Goal: Information Seeking & Learning: Learn about a topic

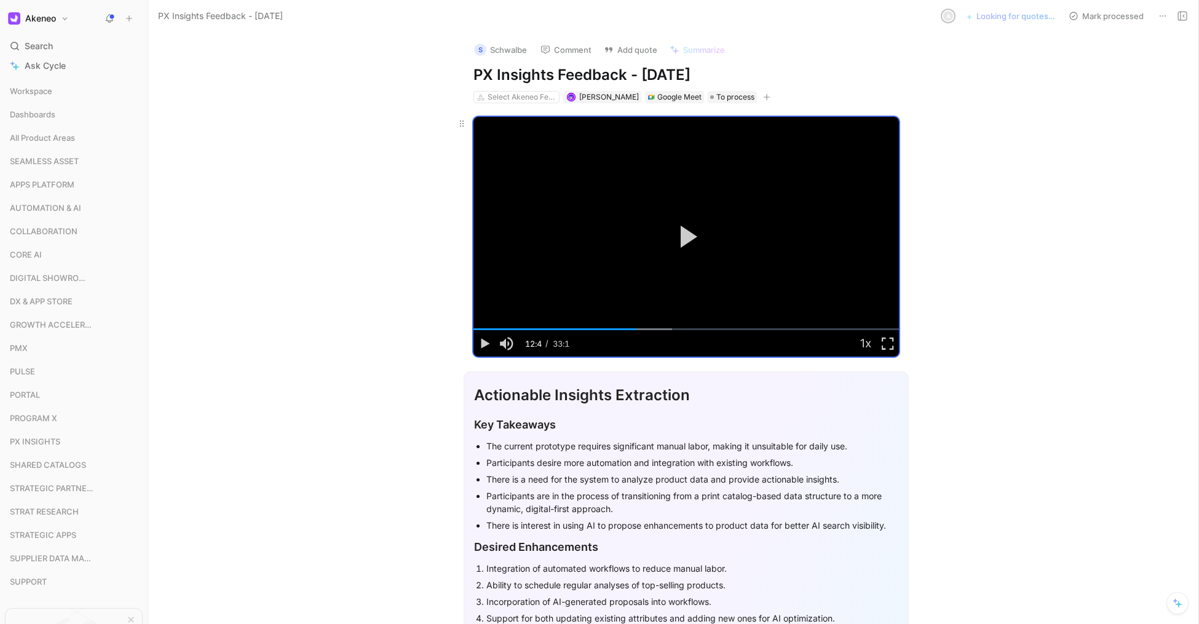
click at [706, 252] on button "Play Video" at bounding box center [686, 236] width 55 height 55
click at [944, 14] on div "A" at bounding box center [948, 16] width 12 height 12
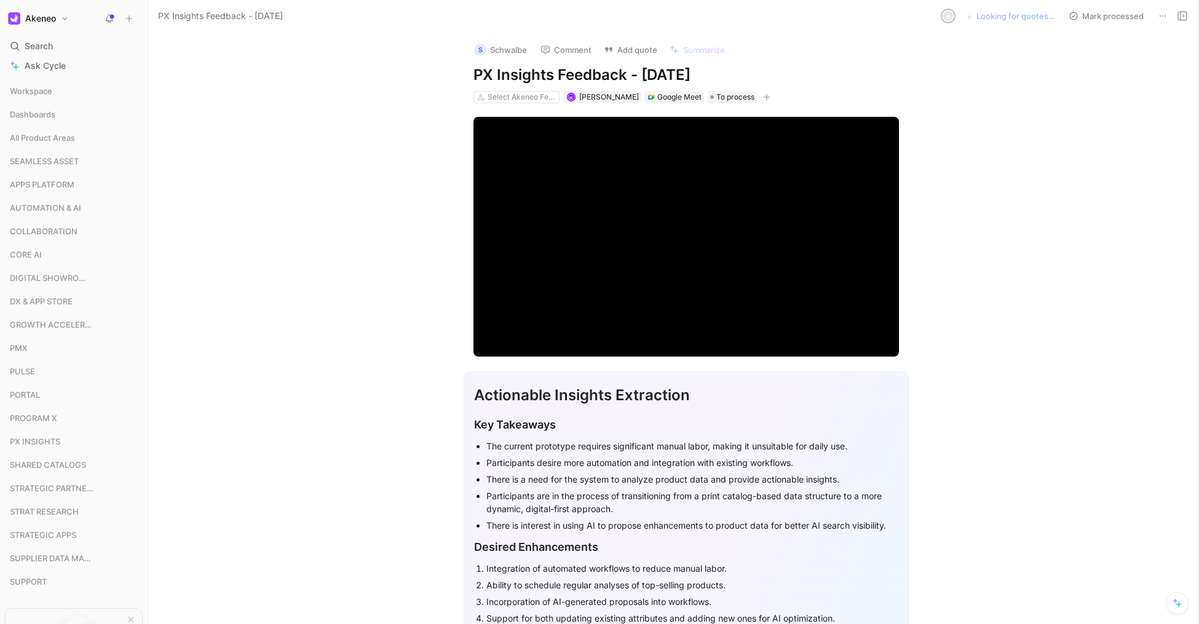
click at [629, 47] on button "Add quote" at bounding box center [630, 49] width 65 height 17
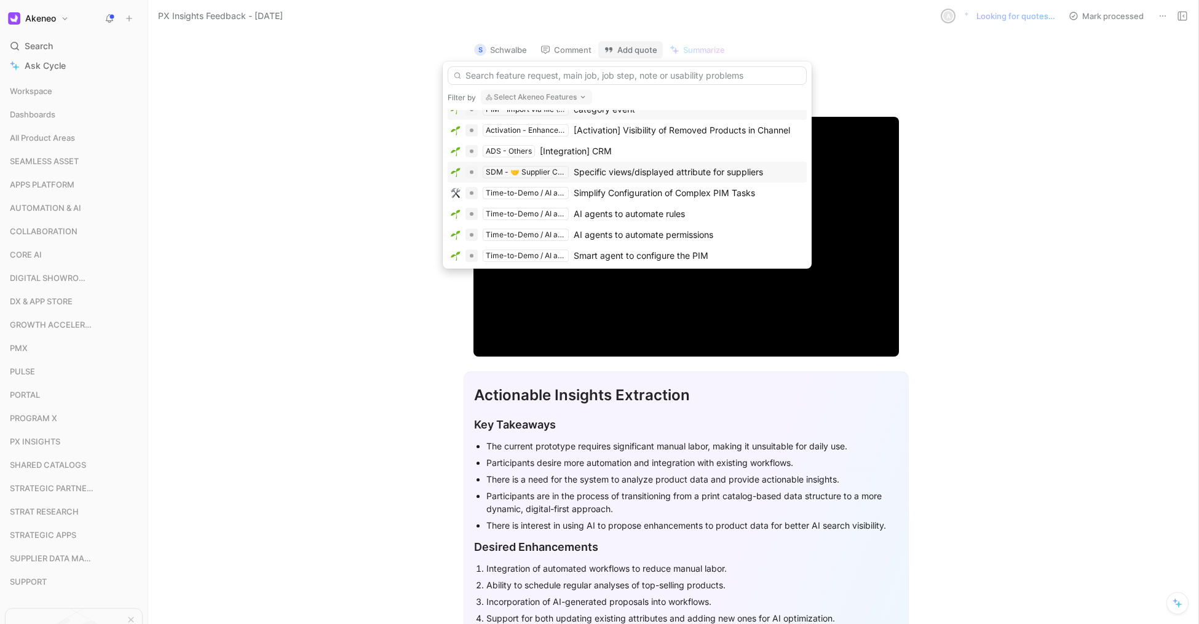
scroll to position [3, 0]
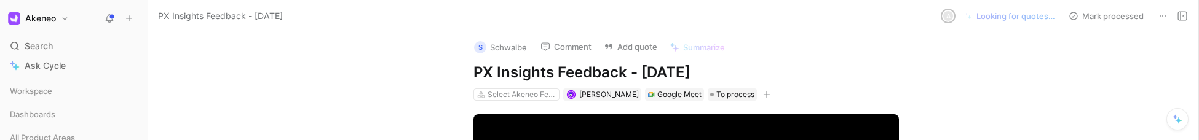
click at [213, 77] on div "S Schwalbe Comment Add quote Summarize PX Insights Feedback - 8/27/2025 Select …" at bounding box center [673, 85] width 1050 height 111
click at [114, 14] on icon at bounding box center [110, 19] width 10 height 10
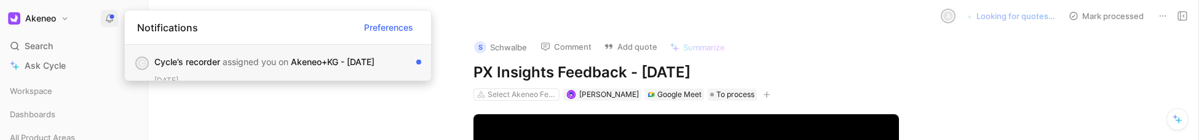
click at [291, 66] on div "Cycle’s recorder assigned you on Akeneo+KG - 8/27/2025" at bounding box center [282, 62] width 257 height 15
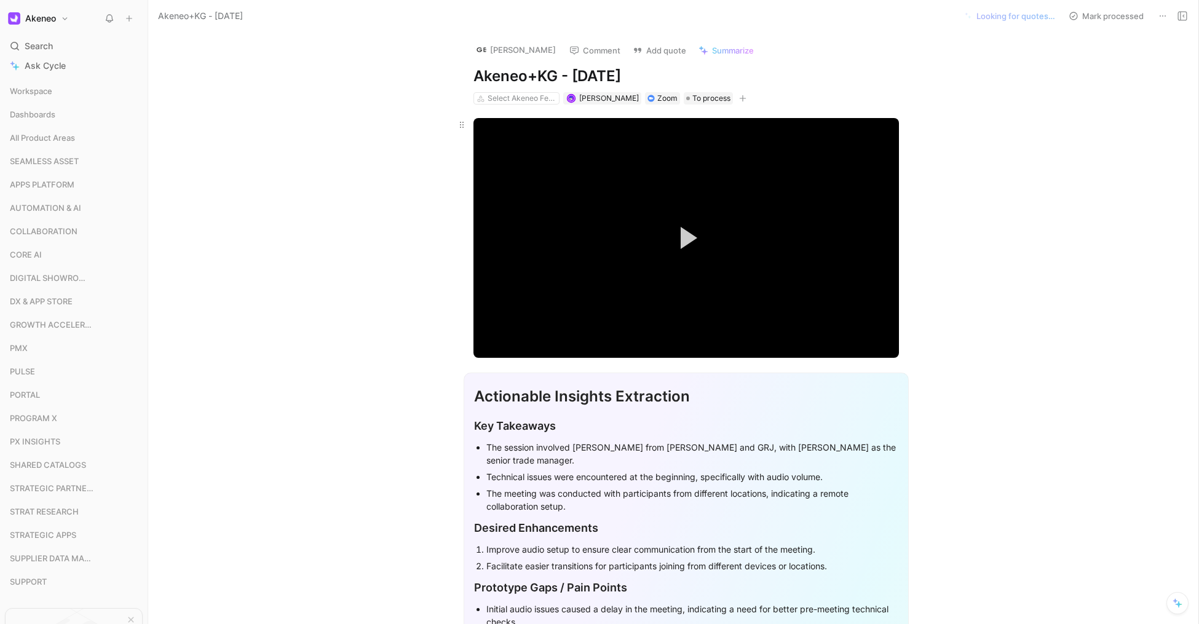
click at [566, 140] on video "Video Player" at bounding box center [687, 237] width 426 height 239
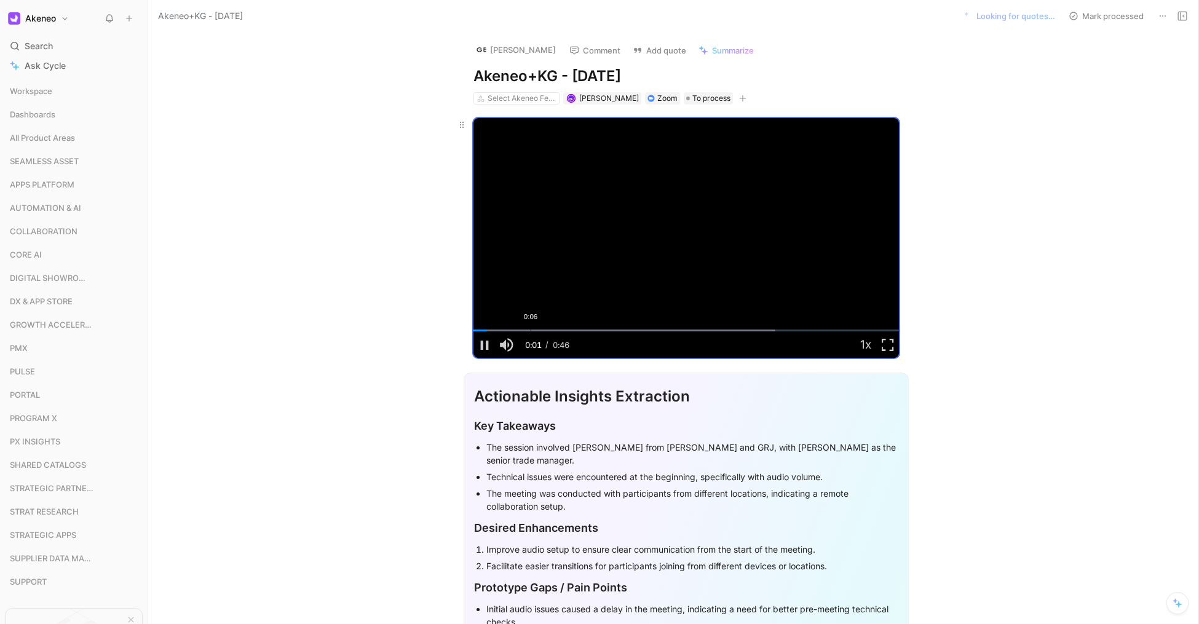
click at [531, 140] on div "0:06" at bounding box center [531, 331] width 1 height 2
click at [612, 140] on div "0:15" at bounding box center [612, 331] width 1 height 2
click at [717, 140] on div "Loaded : 87.92% 0:26 0:15" at bounding box center [687, 331] width 426 height 2
click at [820, 140] on div "0:37" at bounding box center [820, 331] width 1 height 2
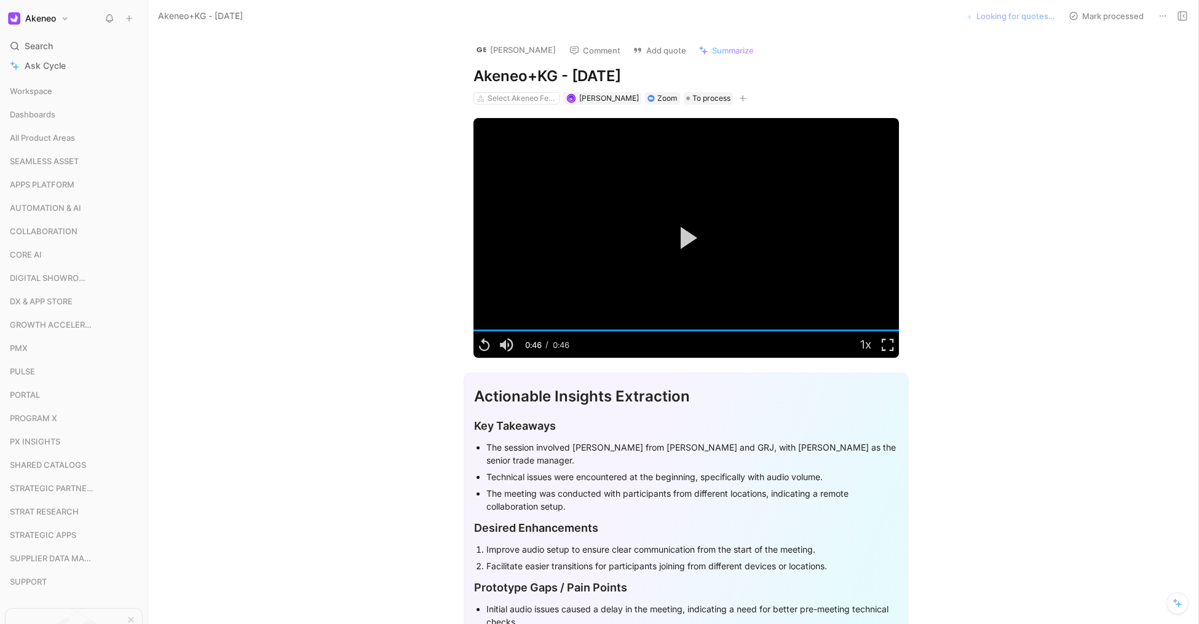
click at [712, 54] on span "Summarize" at bounding box center [733, 50] width 42 height 11
click at [109, 20] on use at bounding box center [109, 18] width 7 height 7
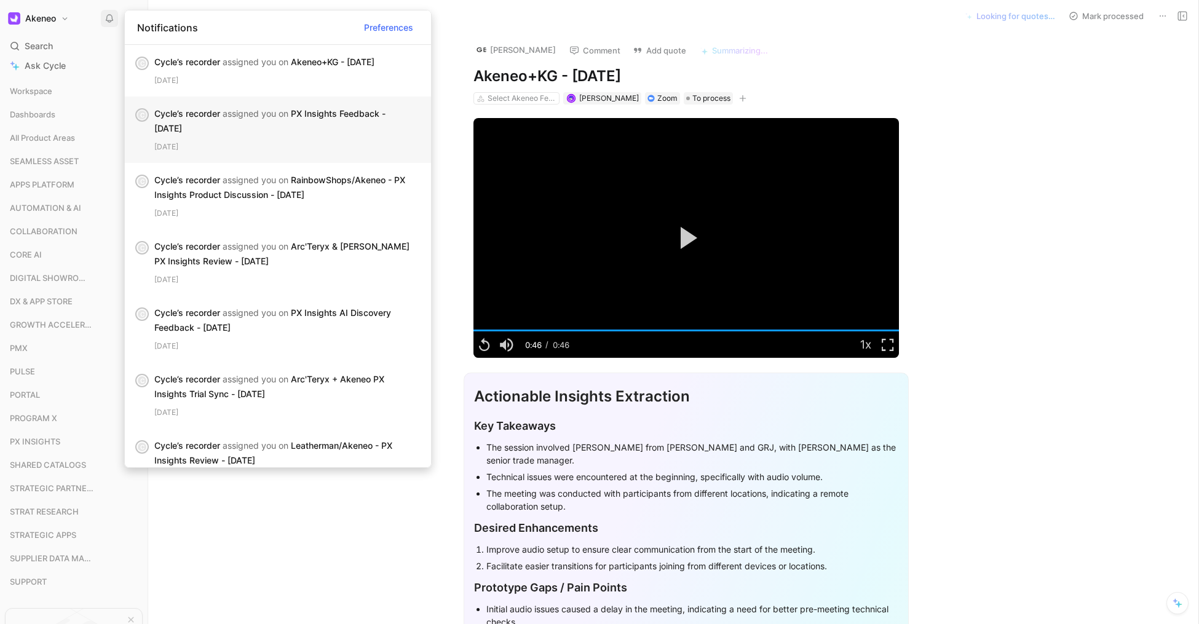
click at [334, 138] on div "Cycle’s recorder assigned you on PX Insights Feedback - 8/27/2025 1 day ago" at bounding box center [287, 129] width 267 height 47
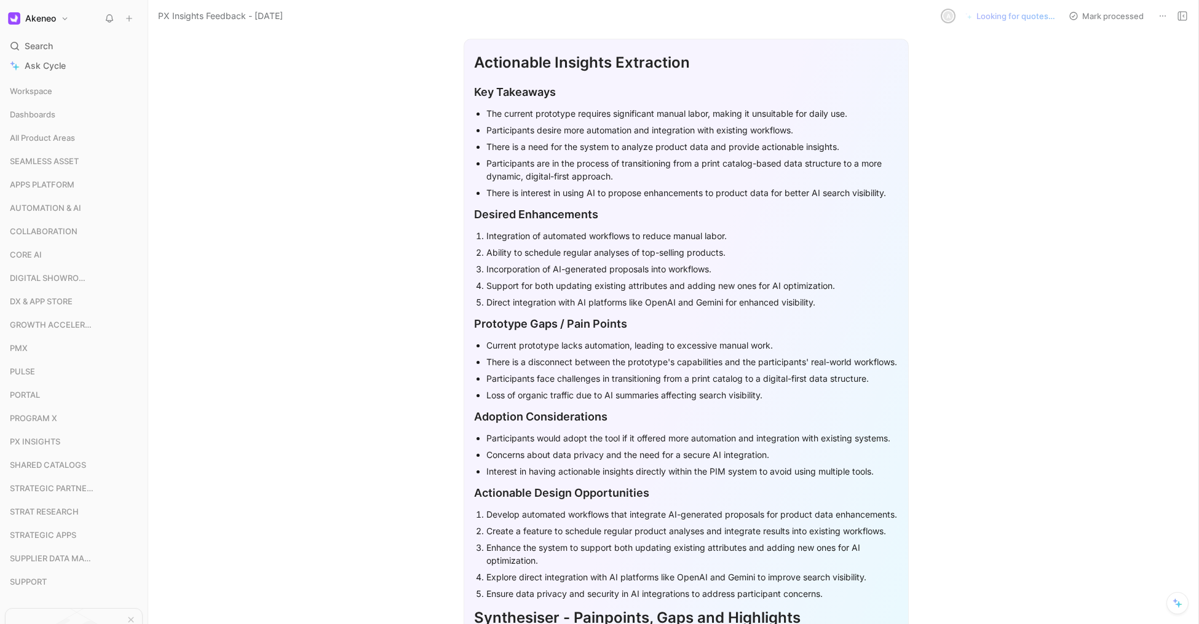
scroll to position [9, 0]
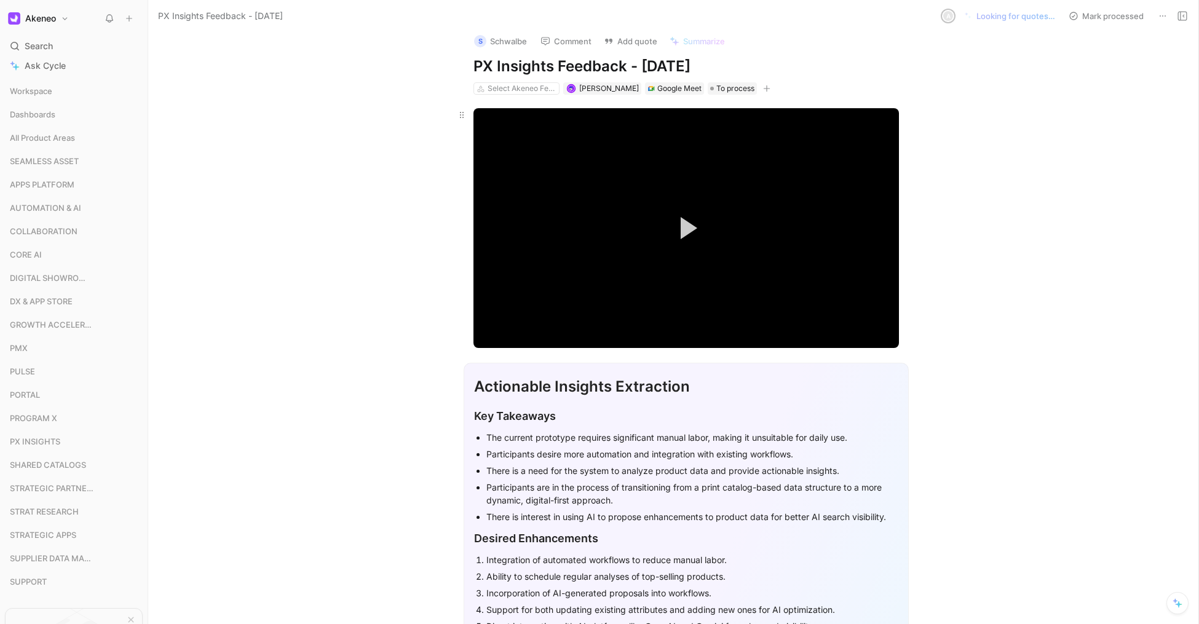
click at [793, 140] on video "Video Player" at bounding box center [687, 227] width 426 height 239
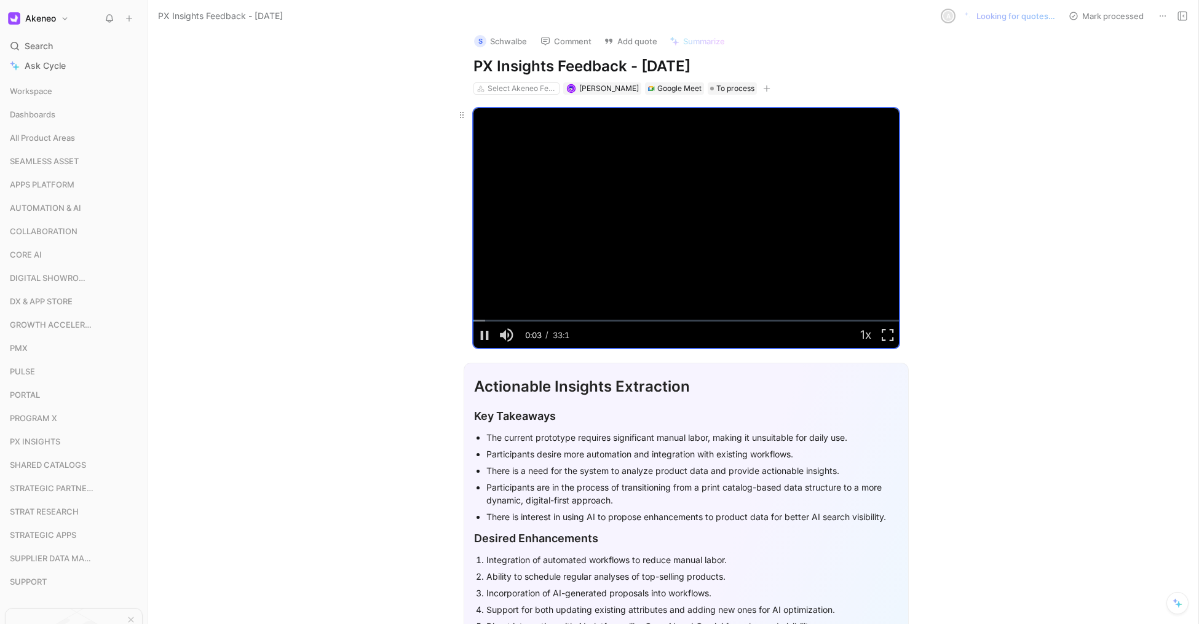
click at [667, 140] on video "Video Player" at bounding box center [687, 227] width 426 height 239
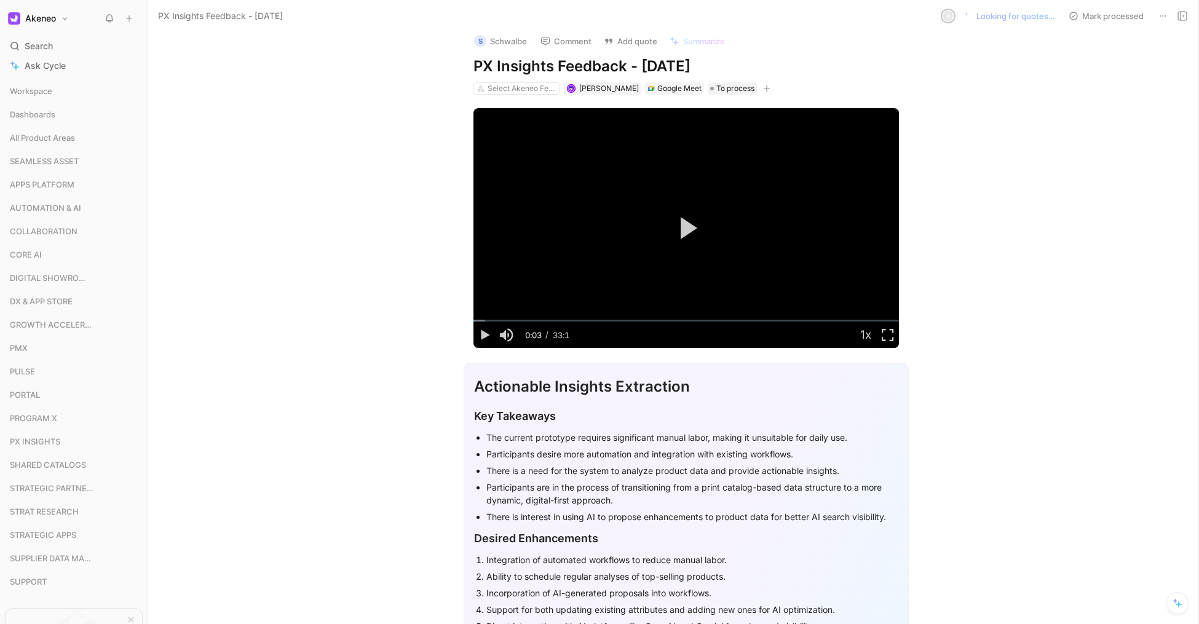
scroll to position [0, 0]
